Goal: Check status: Check status

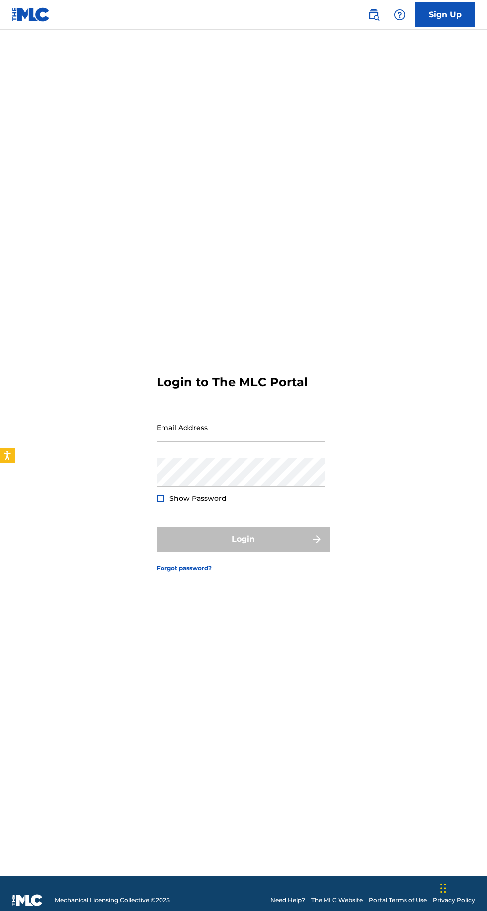
click at [203, 442] on input "Email Address" at bounding box center [241, 427] width 168 height 28
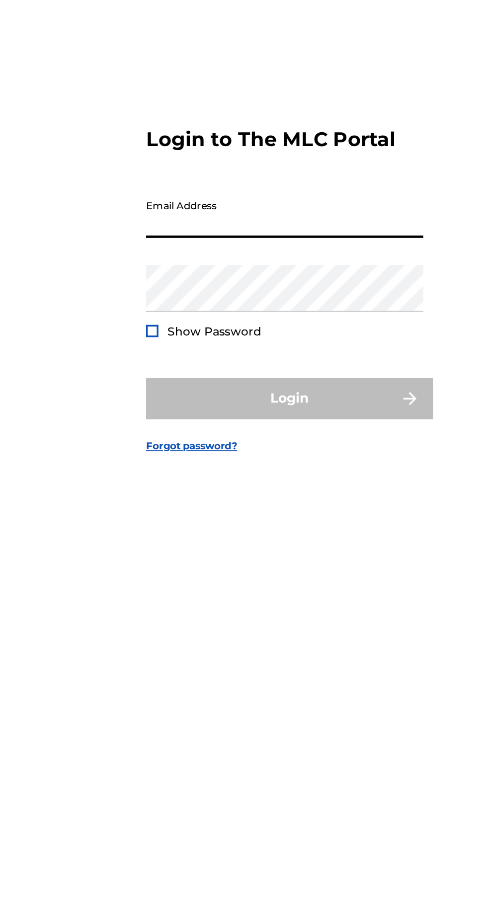
click at [290, 442] on input "Email Address" at bounding box center [241, 427] width 168 height 28
type input "[EMAIL_ADDRESS][DOMAIN_NAME]"
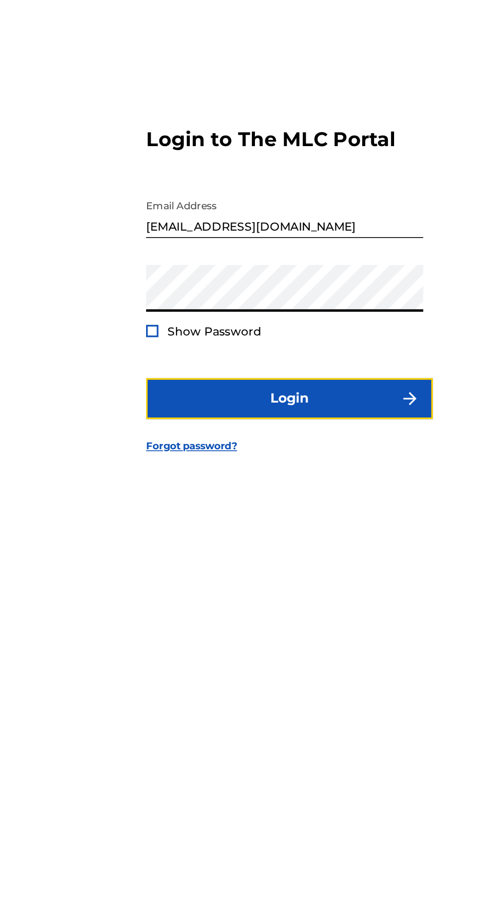
click at [274, 552] on button "Login" at bounding box center [244, 539] width 174 height 25
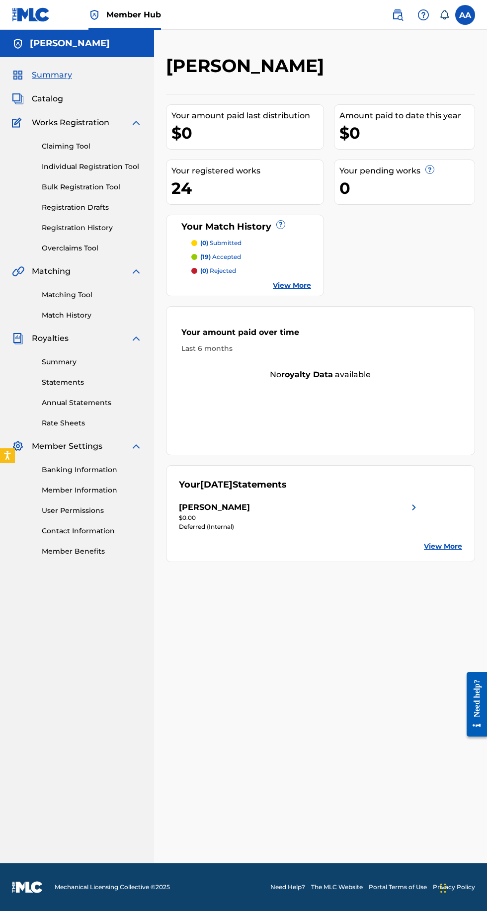
click at [443, 546] on link "View More" at bounding box center [443, 546] width 38 height 10
